Goal: Find specific page/section: Find specific page/section

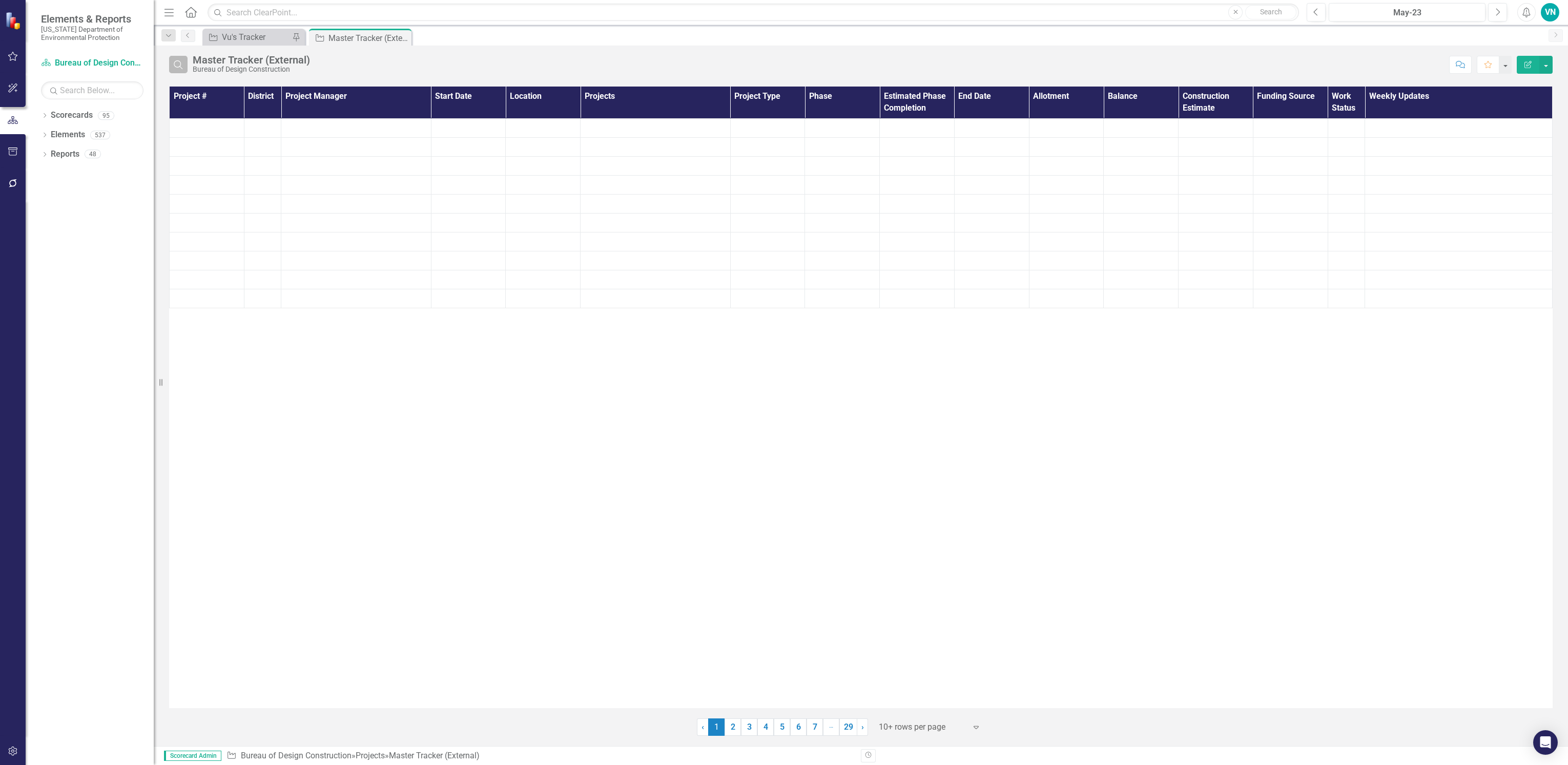
click at [182, 67] on icon "button" at bounding box center [178, 64] width 9 height 9
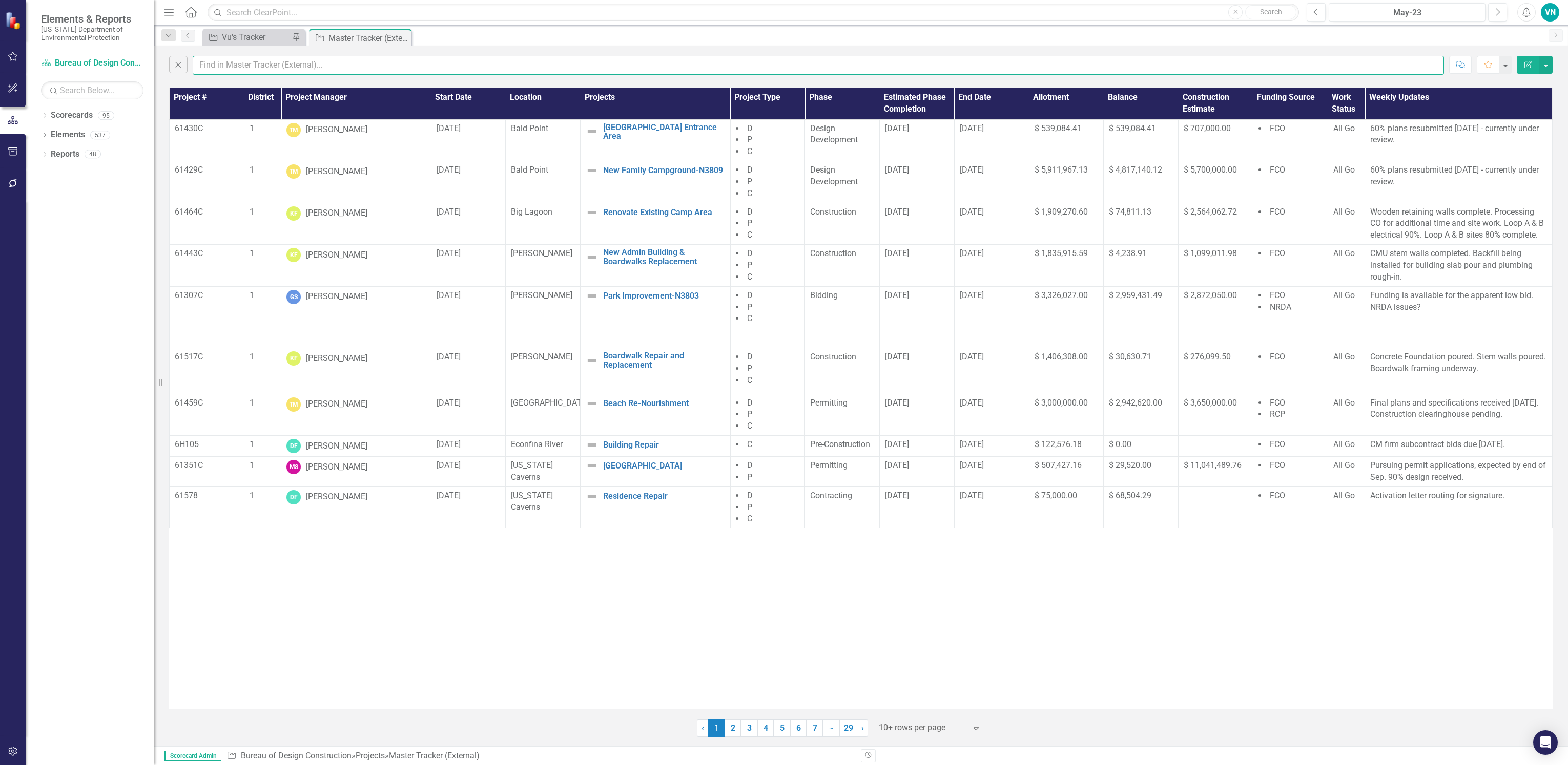
click at [214, 67] on input "text" at bounding box center [819, 65] width 1252 height 19
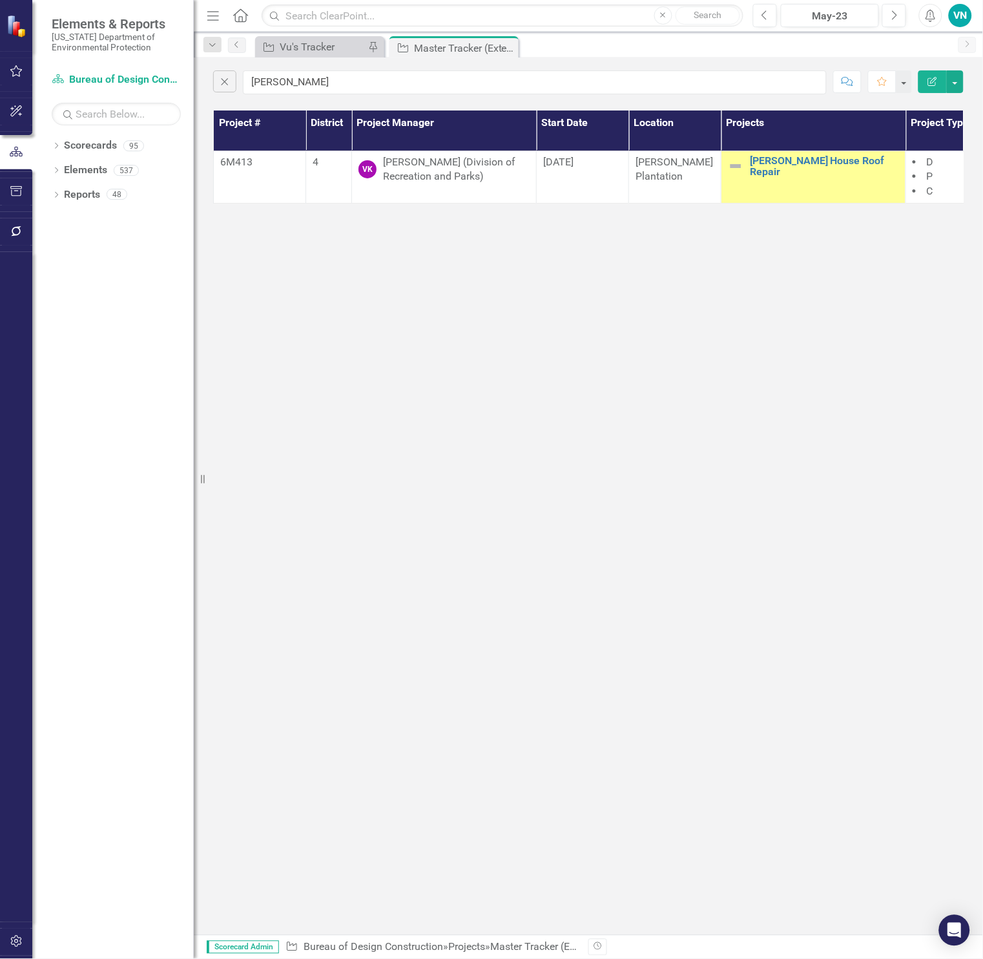
click at [317, 94] on div "Close [PERSON_NAME] Comment Favorite Edit Report" at bounding box center [588, 78] width 789 height 43
click at [311, 86] on input "[PERSON_NAME]" at bounding box center [535, 82] width 584 height 24
drag, startPoint x: 260, startPoint y: 75, endPoint x: 218, endPoint y: 70, distance: 42.9
click at [218, 70] on div "Close [PERSON_NAME]" at bounding box center [520, 82] width 614 height 24
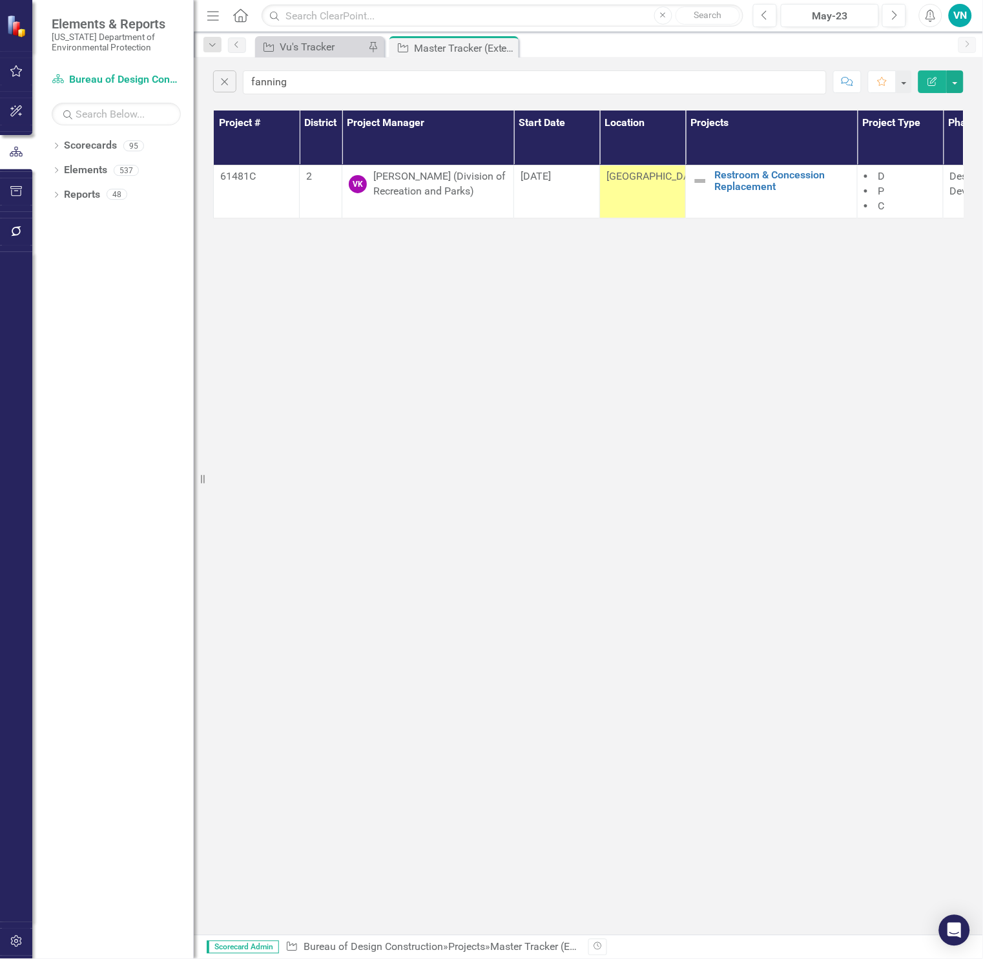
click at [658, 527] on div "Close fanning Comment Favorite Edit Report Project # District Project Manager S…" at bounding box center [588, 495] width 789 height 877
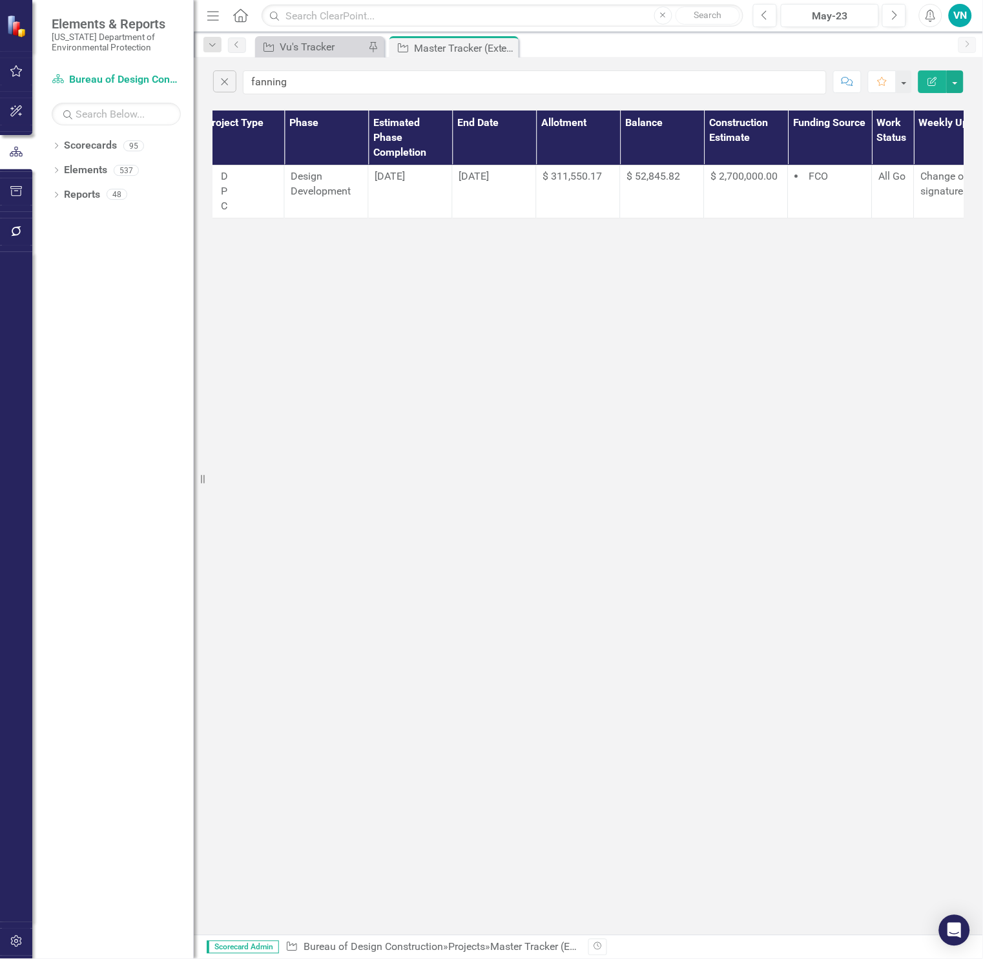
scroll to position [0, 807]
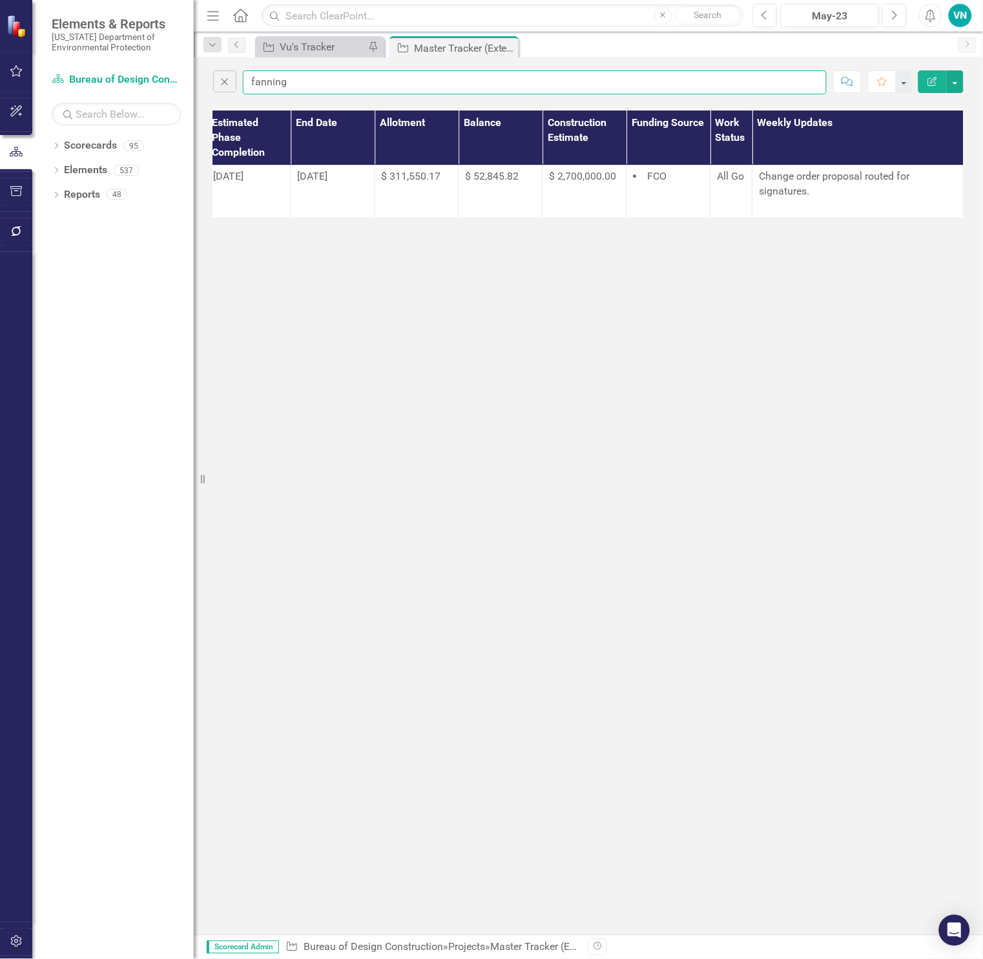
click at [307, 87] on input "fanning" at bounding box center [535, 82] width 584 height 24
drag, startPoint x: 307, startPoint y: 87, endPoint x: 232, endPoint y: 92, distance: 75.1
click at [232, 92] on div "Close fanning" at bounding box center [520, 82] width 614 height 24
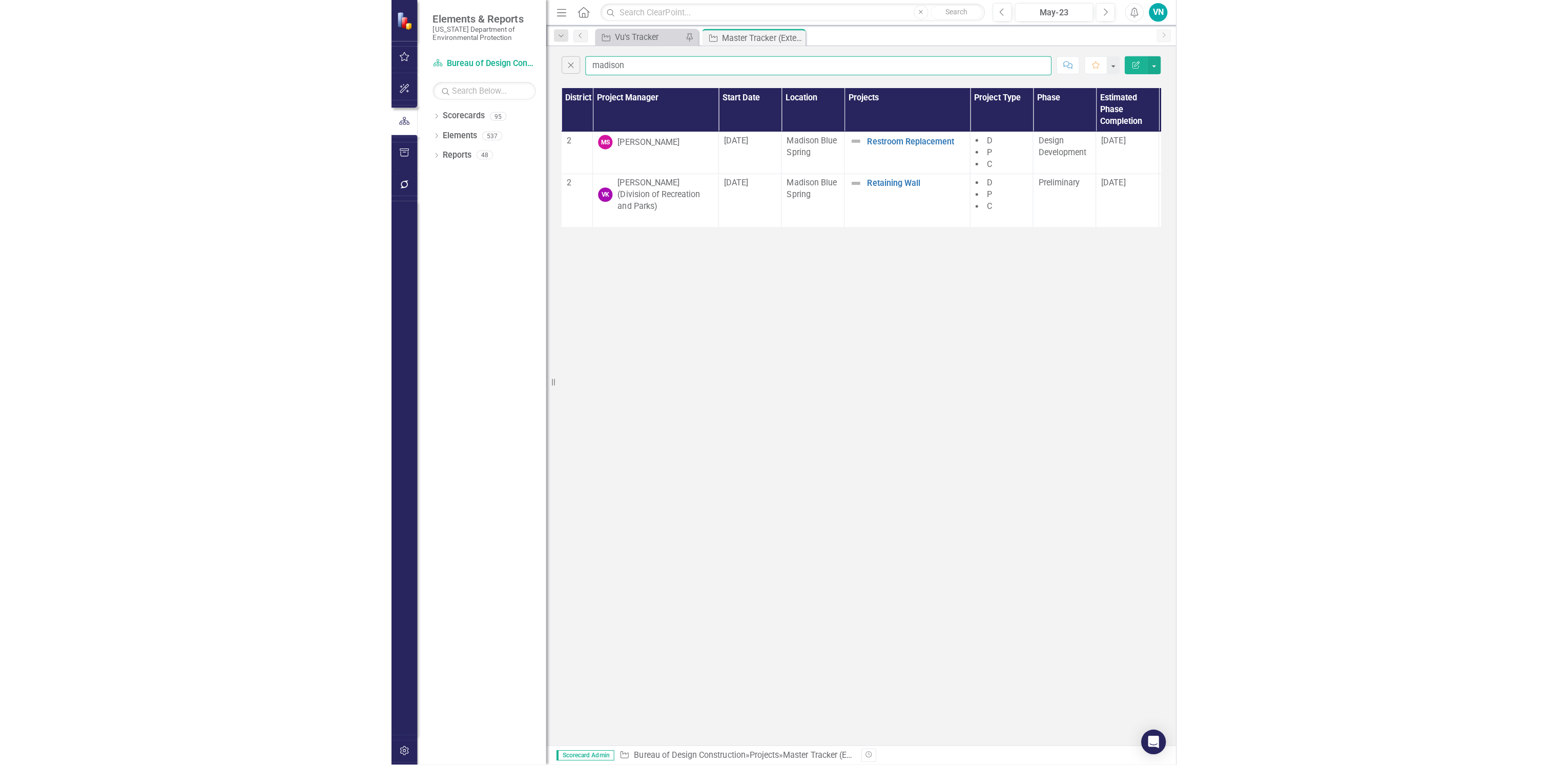
scroll to position [0, 0]
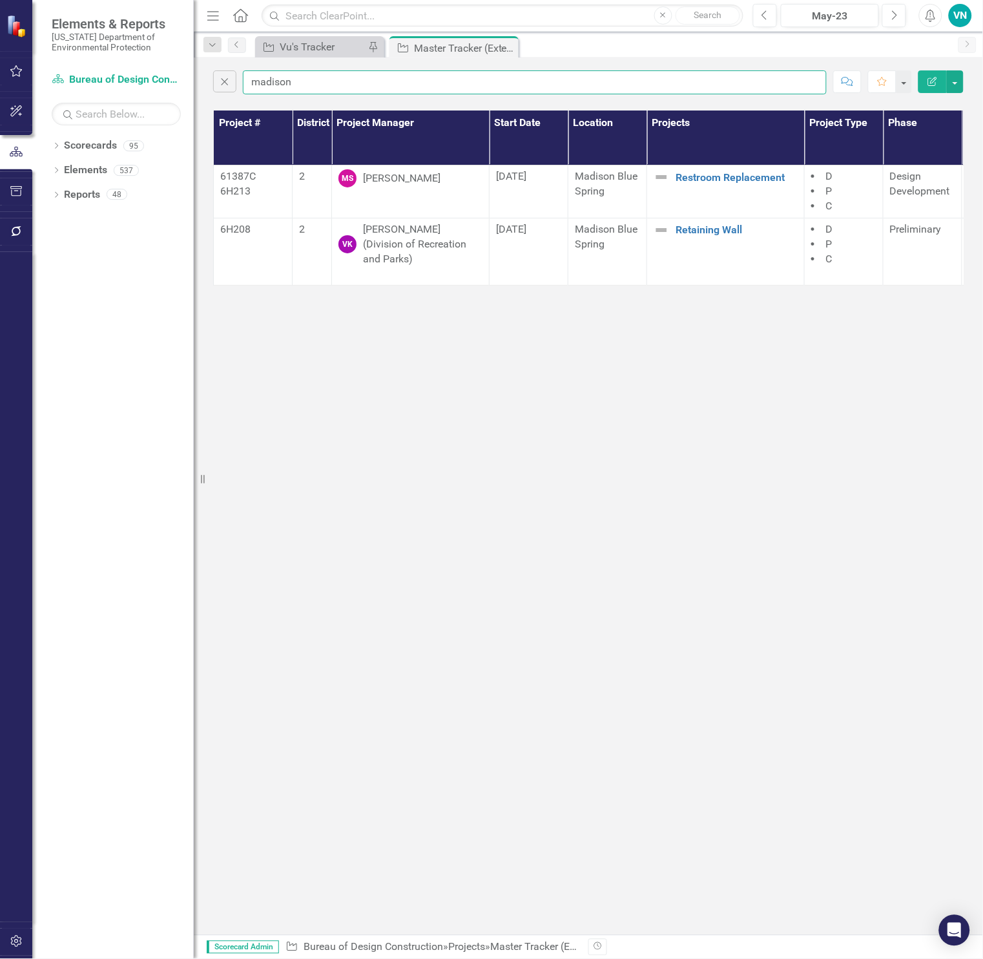
click at [350, 86] on input "madison" at bounding box center [535, 82] width 584 height 24
drag, startPoint x: 315, startPoint y: 86, endPoint x: 214, endPoint y: 79, distance: 101.6
click at [214, 79] on div "Close madison" at bounding box center [520, 82] width 614 height 24
type input "oleno"
